Goal: Task Accomplishment & Management: Use online tool/utility

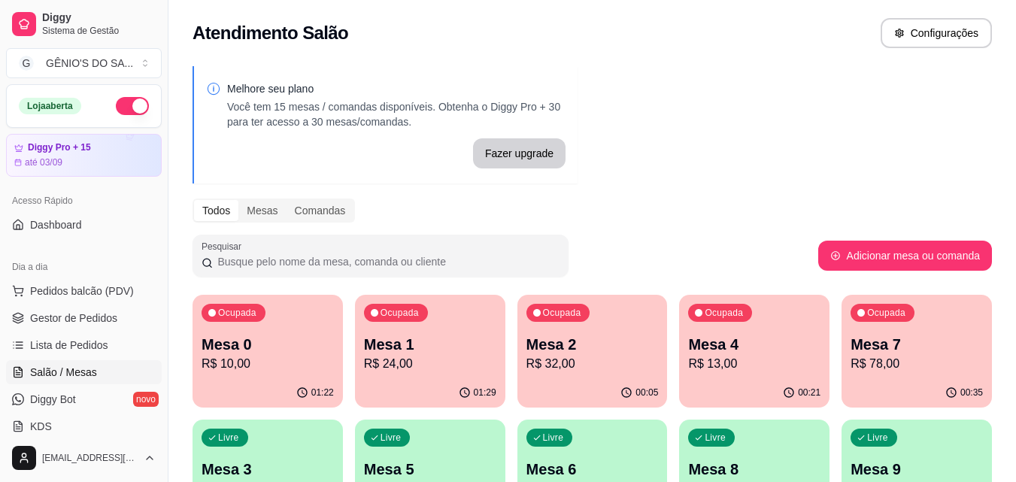
click at [257, 367] on p "R$ 10,00" at bounding box center [268, 364] width 132 height 18
click at [257, 367] on body "Diggy Sistema de Gestão G GÊNIO'S DO SA ... Loja aberta Diggy Pro + 15 até 03/0…" at bounding box center [508, 241] width 1016 height 482
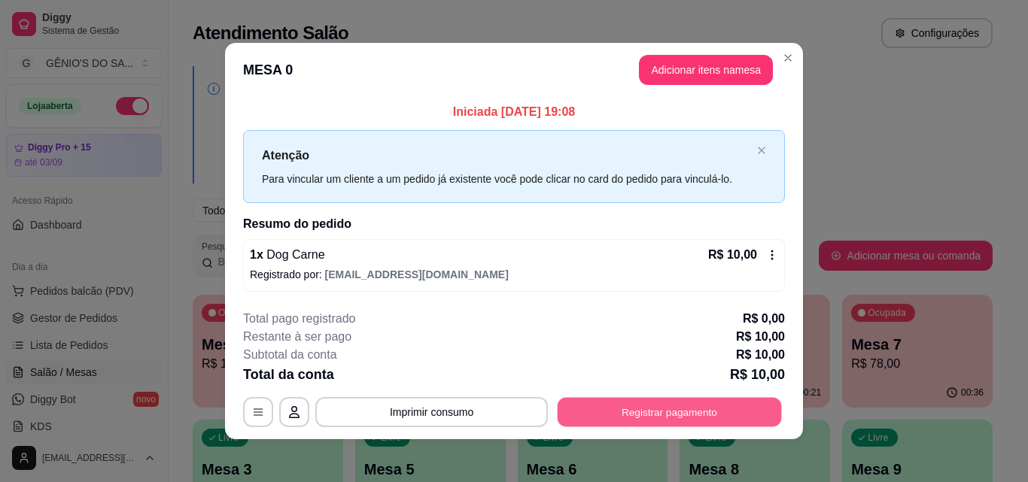
click at [619, 416] on button "Registrar pagamento" at bounding box center [669, 412] width 224 height 29
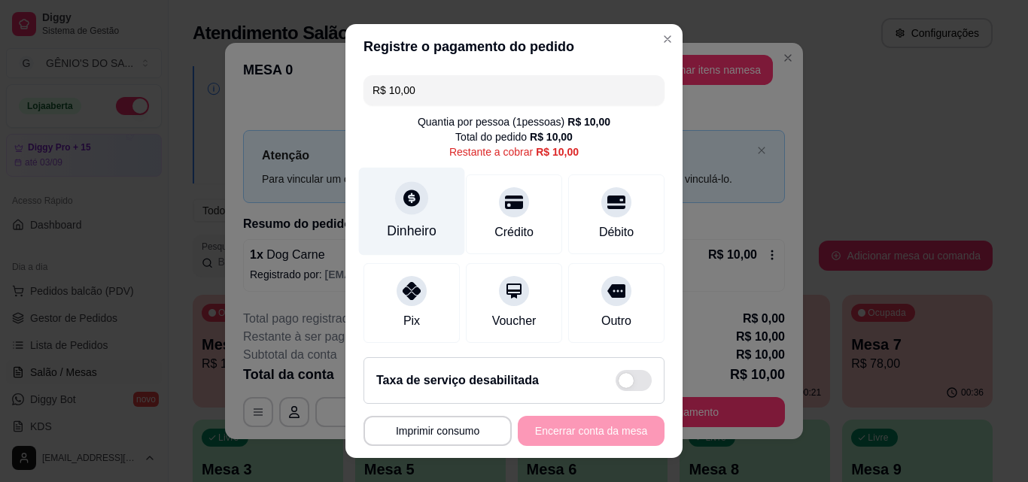
click at [426, 212] on div "Dinheiro" at bounding box center [412, 212] width 106 height 88
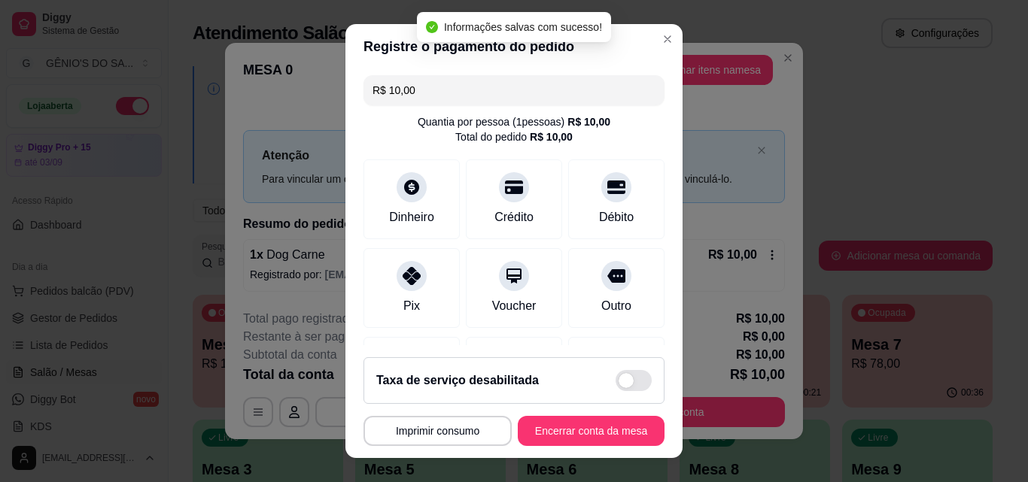
type input "R$ 0,00"
click at [569, 430] on button "Encerrar conta da mesa" at bounding box center [591, 431] width 147 height 30
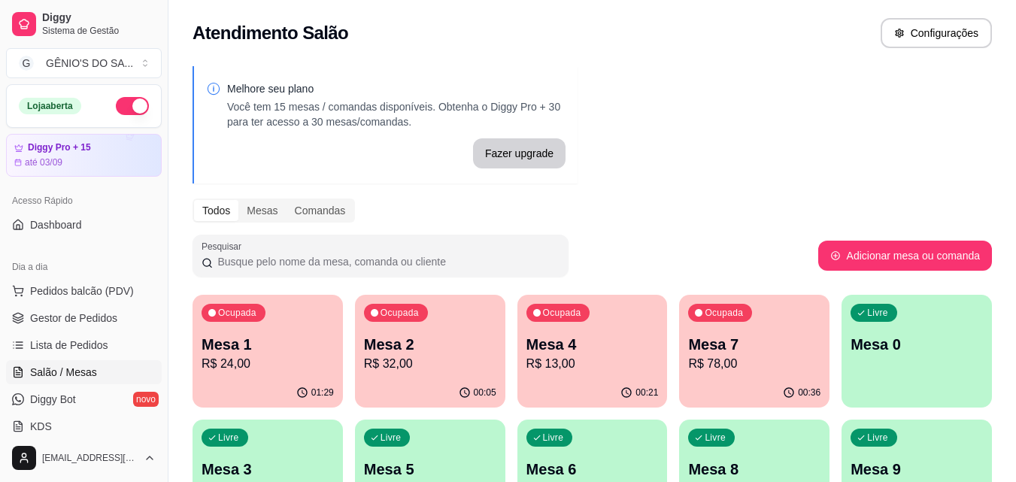
click at [291, 363] on p "R$ 24,00" at bounding box center [268, 364] width 132 height 18
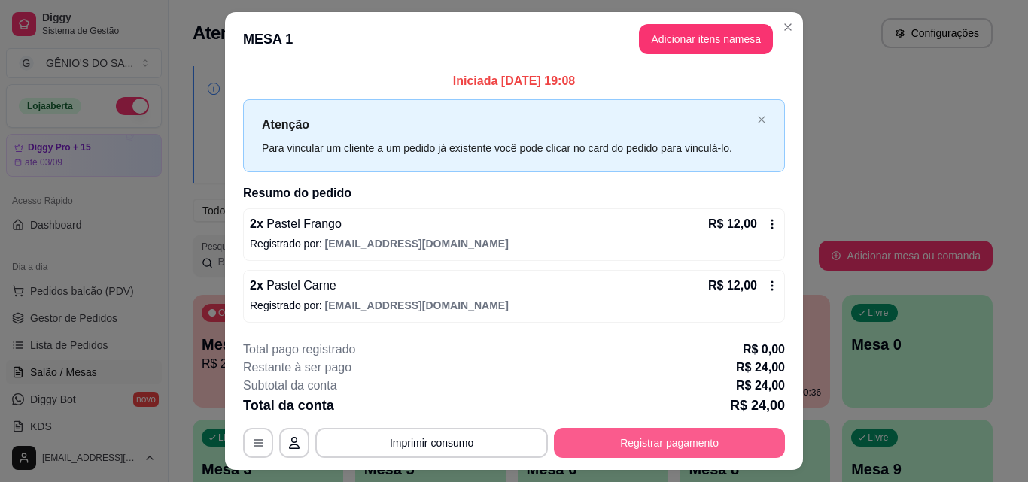
click at [660, 441] on button "Registrar pagamento" at bounding box center [669, 443] width 231 height 30
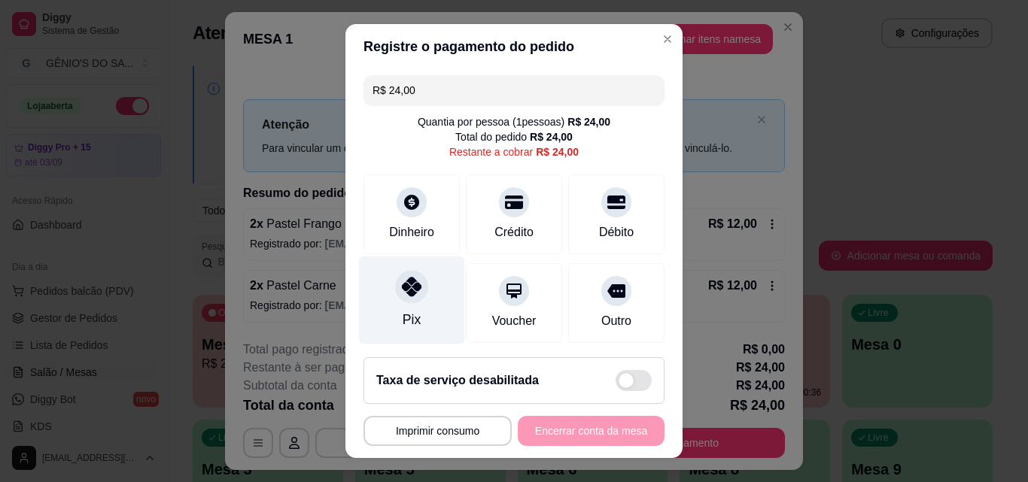
click at [414, 313] on div "Pix" at bounding box center [412, 301] width 106 height 88
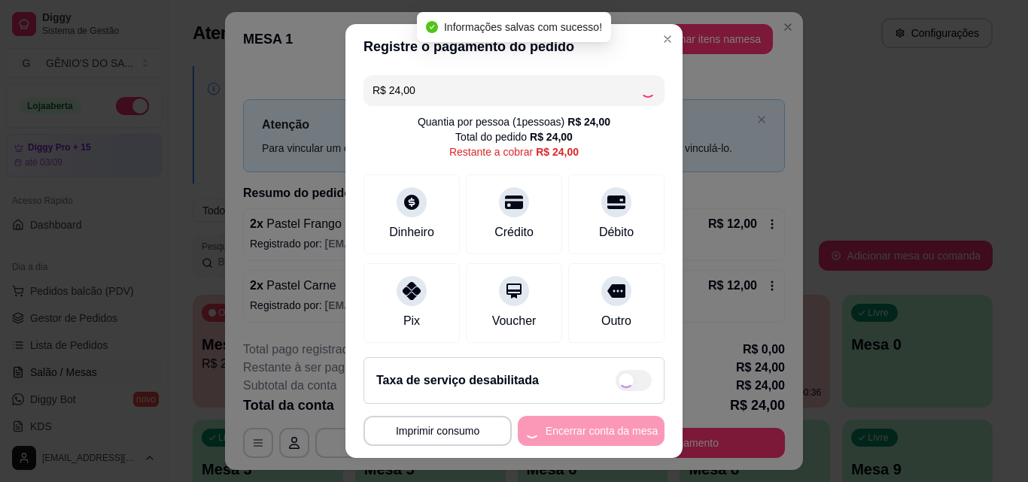
type input "R$ 0,00"
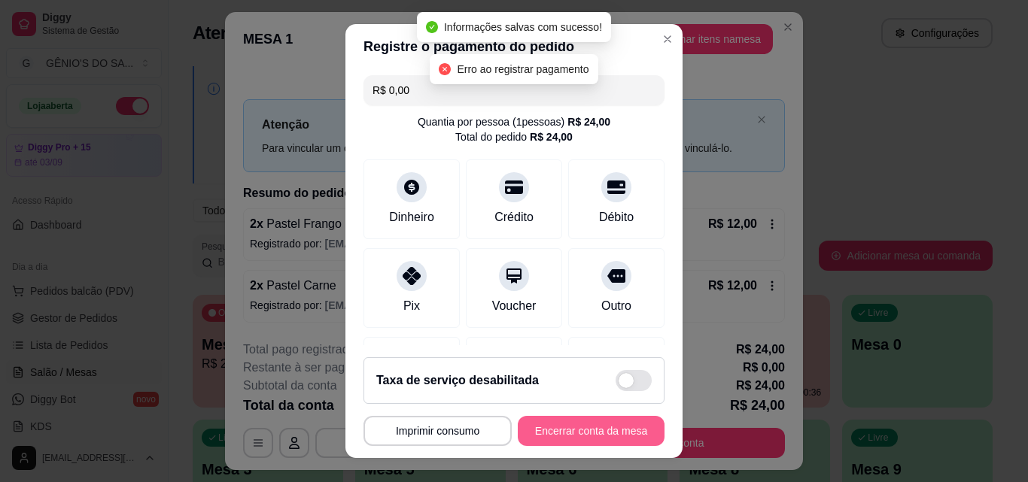
click at [556, 435] on button "Encerrar conta da mesa" at bounding box center [591, 431] width 147 height 30
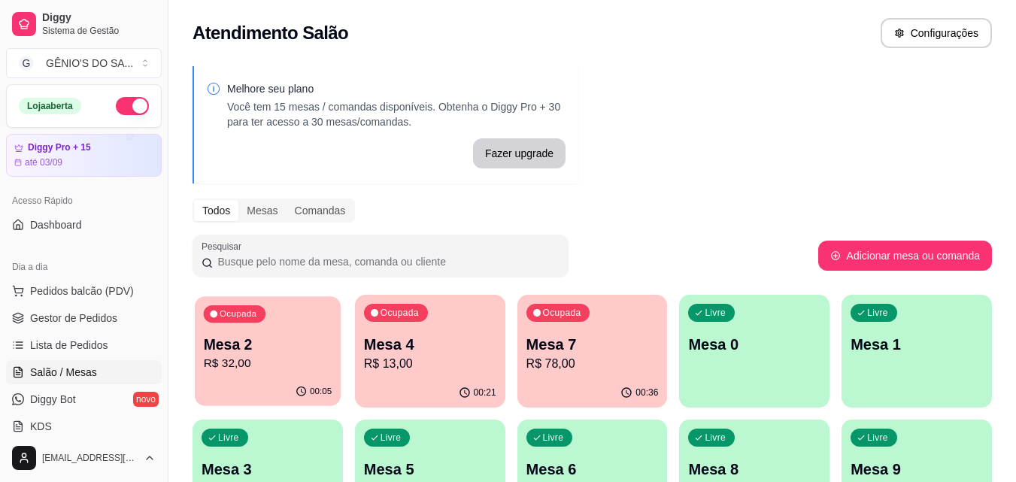
click at [268, 369] on p "R$ 32,00" at bounding box center [268, 363] width 129 height 17
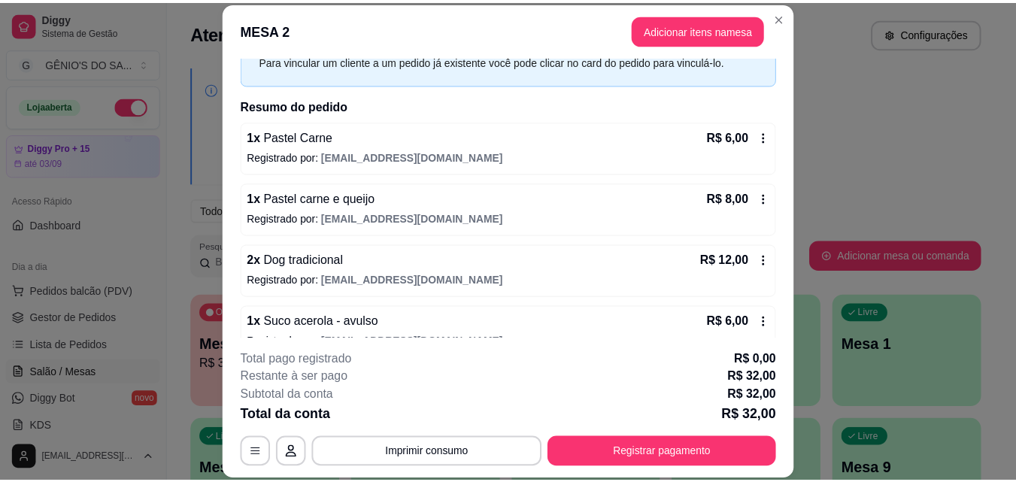
scroll to position [104, 0]
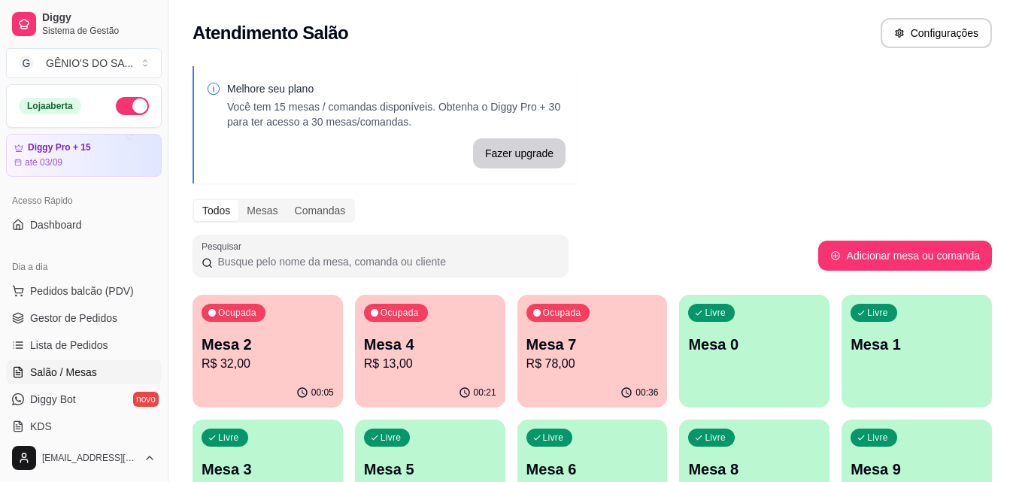
click at [417, 364] on p "R$ 13,00" at bounding box center [430, 364] width 132 height 18
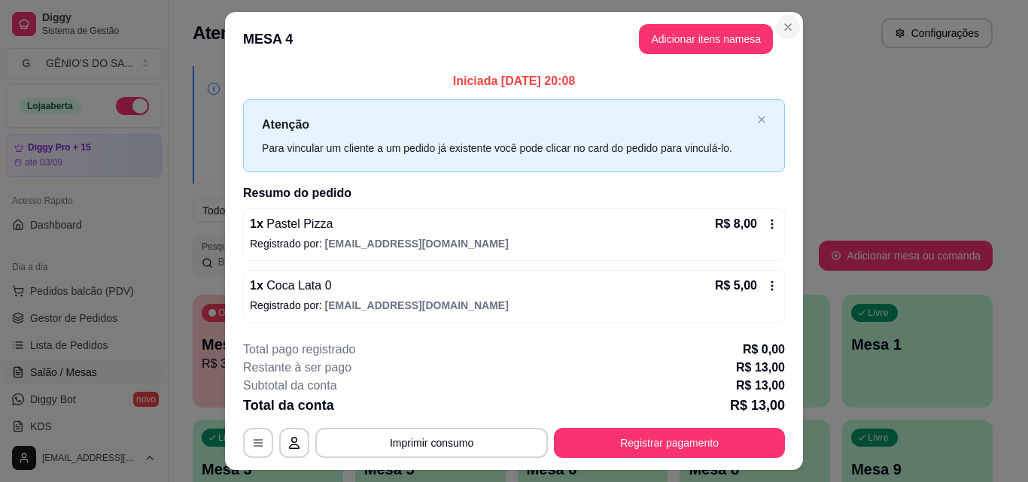
click at [780, 33] on div "Atendimento Salão Configurações" at bounding box center [593, 33] width 800 height 30
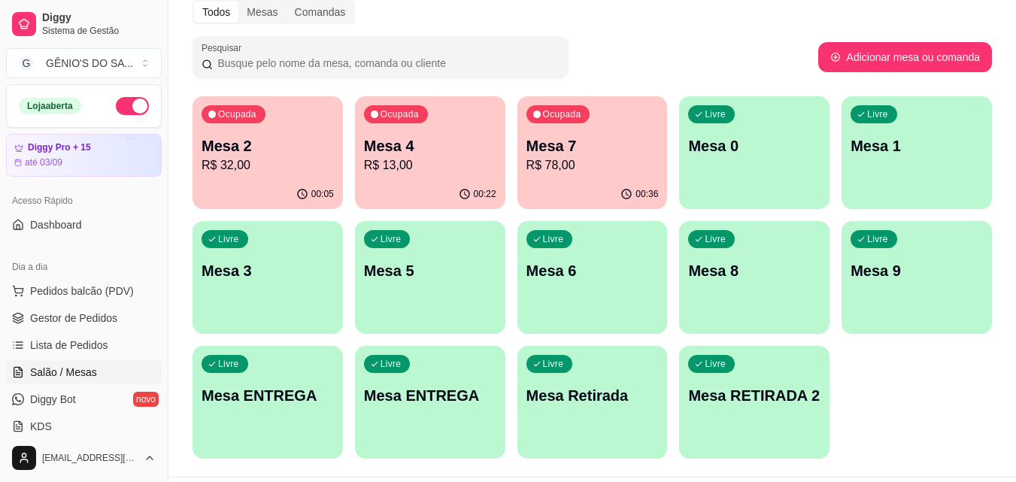
scroll to position [226, 0]
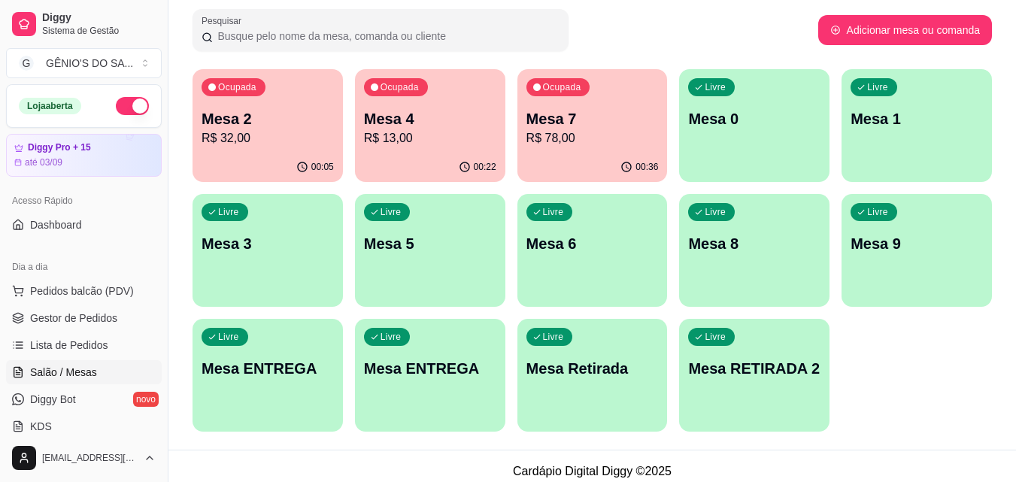
click at [560, 129] on p "R$ 78,00" at bounding box center [593, 138] width 132 height 18
click at [596, 99] on div "Ocupada Mesa 7 R$ 78,00" at bounding box center [593, 110] width 150 height 83
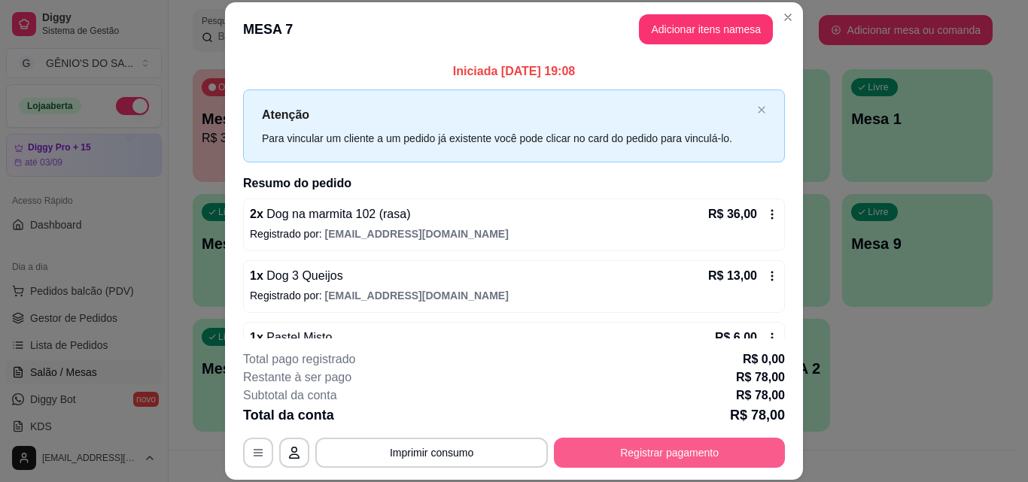
click at [615, 465] on button "Registrar pagamento" at bounding box center [669, 453] width 231 height 30
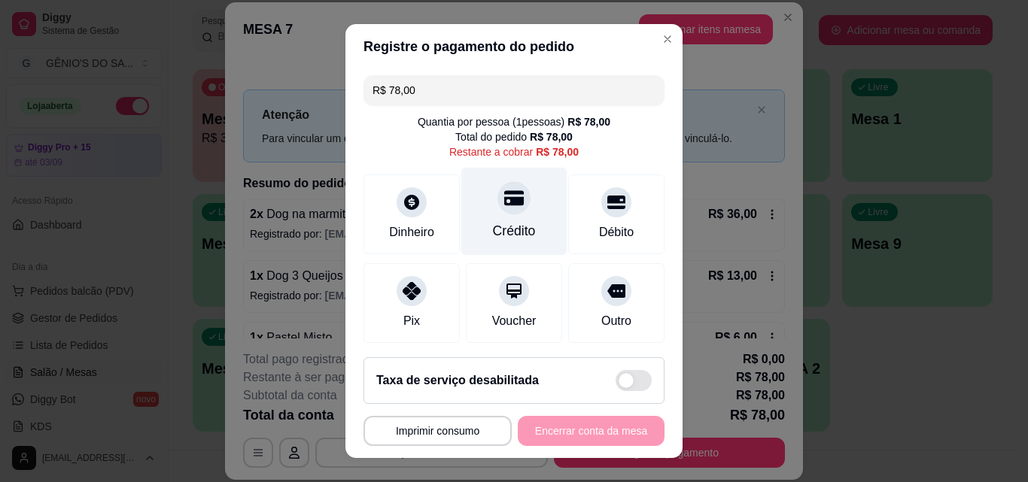
click at [514, 211] on div "Crédito" at bounding box center [514, 212] width 106 height 88
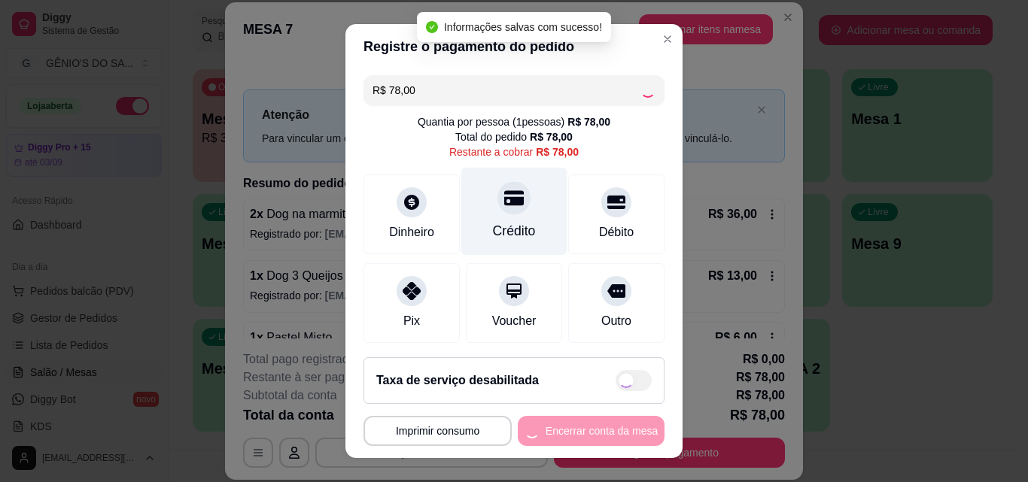
type input "R$ 0,00"
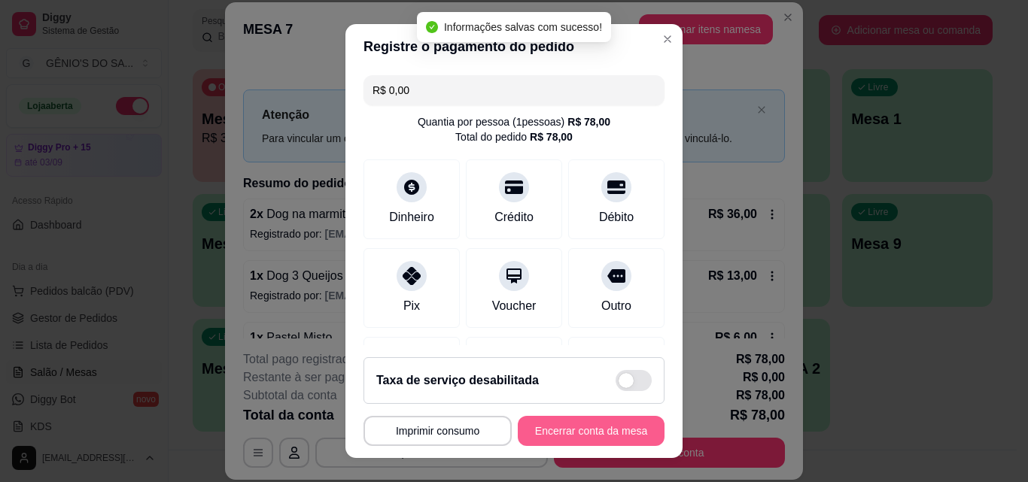
click at [595, 431] on button "Encerrar conta da mesa" at bounding box center [591, 431] width 147 height 30
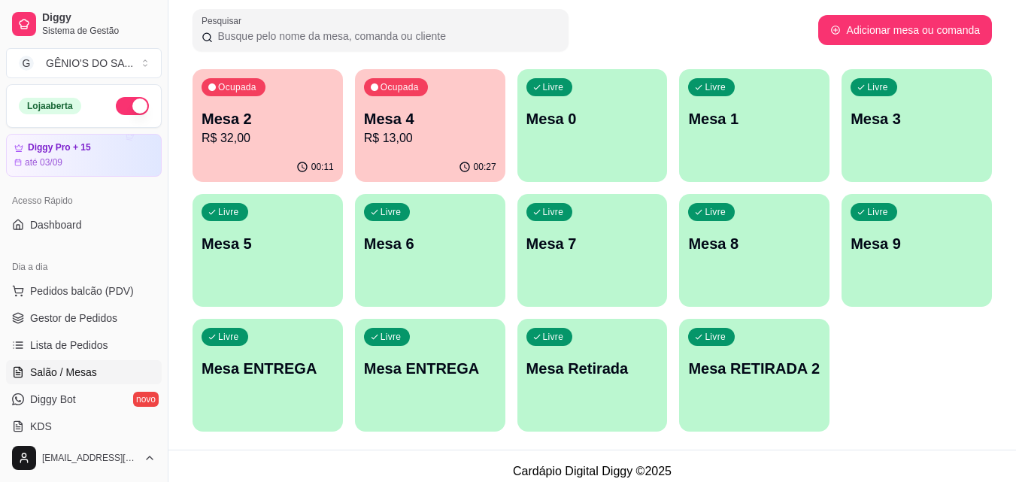
click at [426, 138] on p "R$ 13,00" at bounding box center [430, 138] width 132 height 18
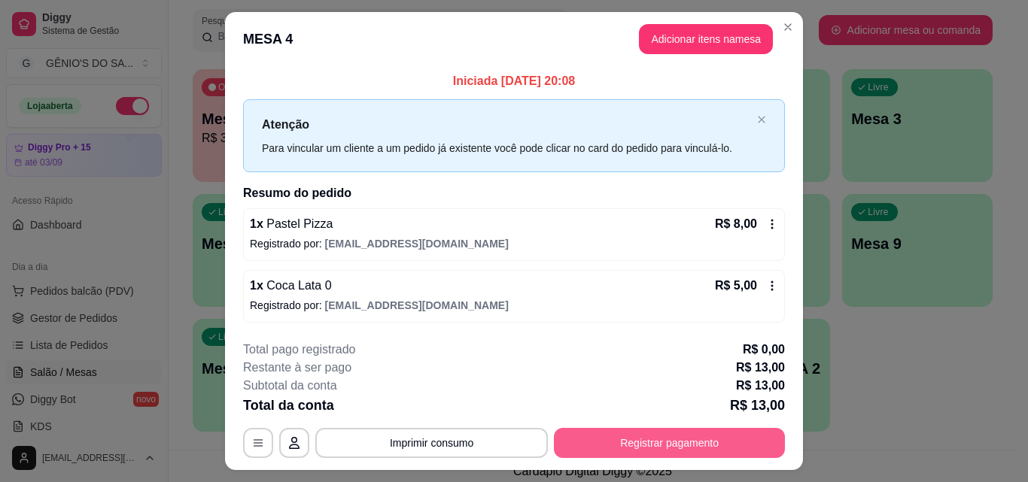
click at [593, 442] on button "Registrar pagamento" at bounding box center [669, 443] width 231 height 30
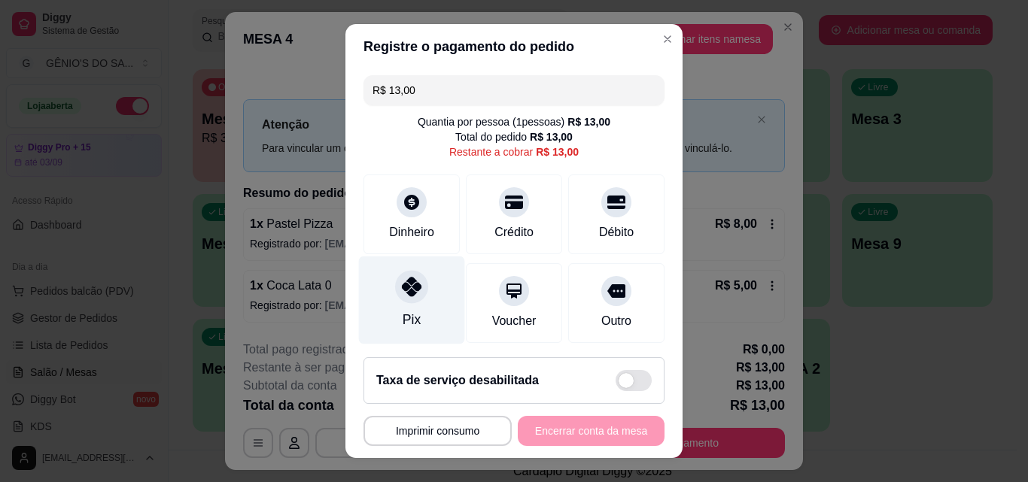
click at [414, 296] on div at bounding box center [411, 286] width 33 height 33
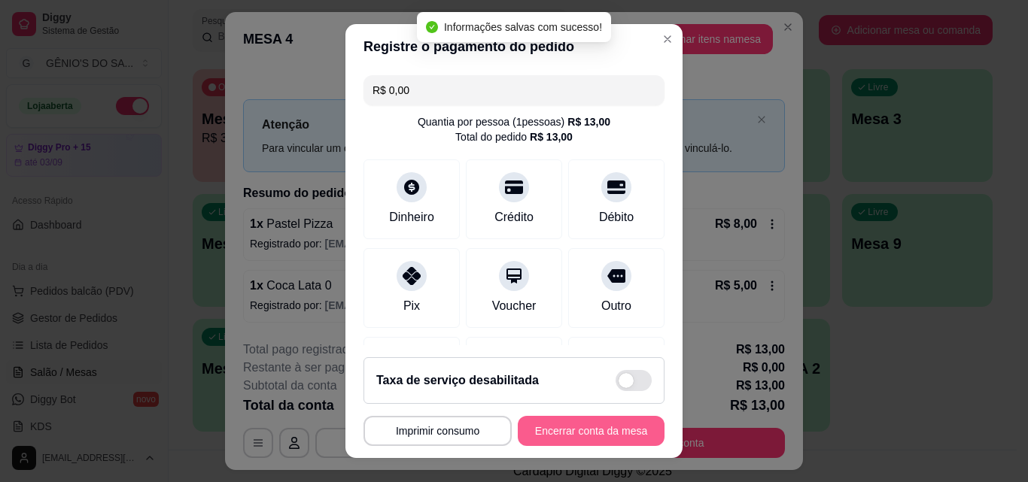
type input "R$ 0,00"
click at [612, 428] on button "Encerrar conta da mesa" at bounding box center [591, 431] width 147 height 30
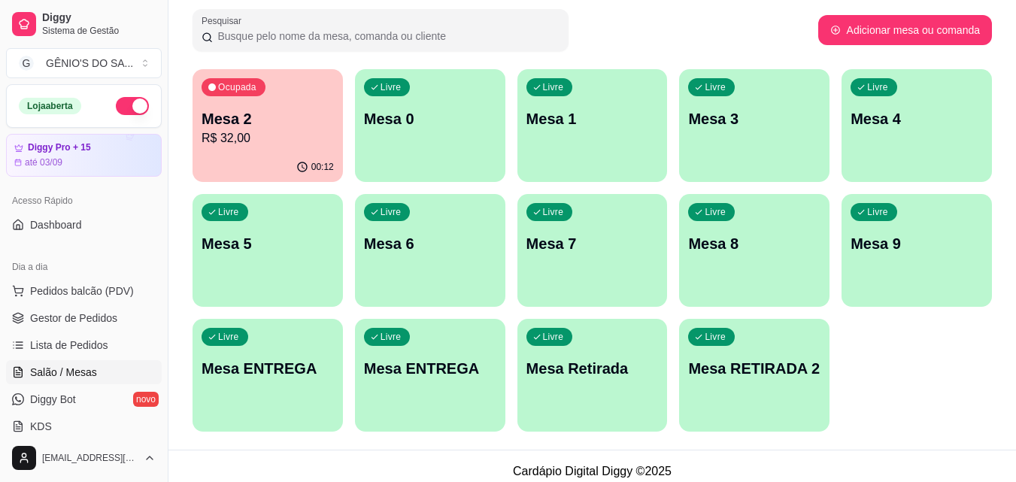
scroll to position [236, 0]
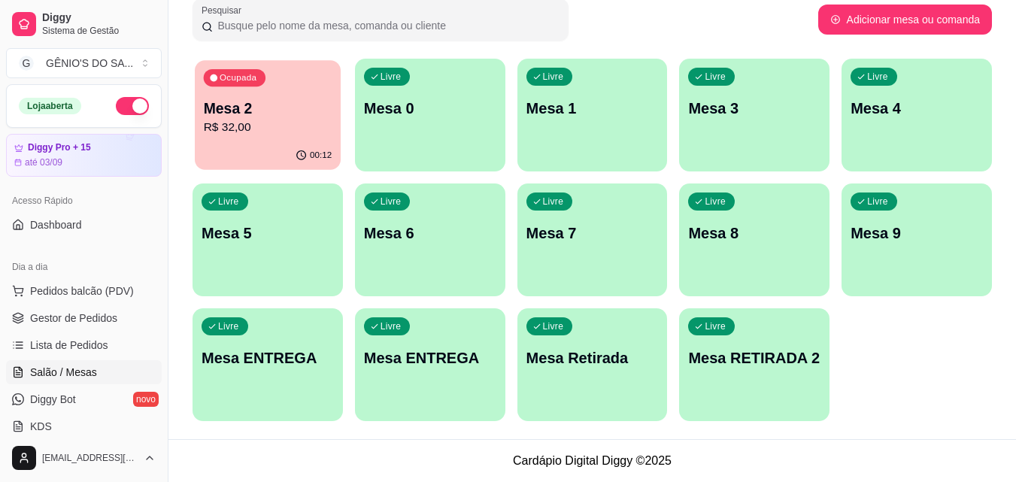
click at [229, 129] on p "R$ 32,00" at bounding box center [268, 127] width 129 height 17
click at [313, 138] on div "Ocupada Mesa 2 R$ 32,00" at bounding box center [268, 100] width 150 height 83
